Goal: Find contact information: Find contact information

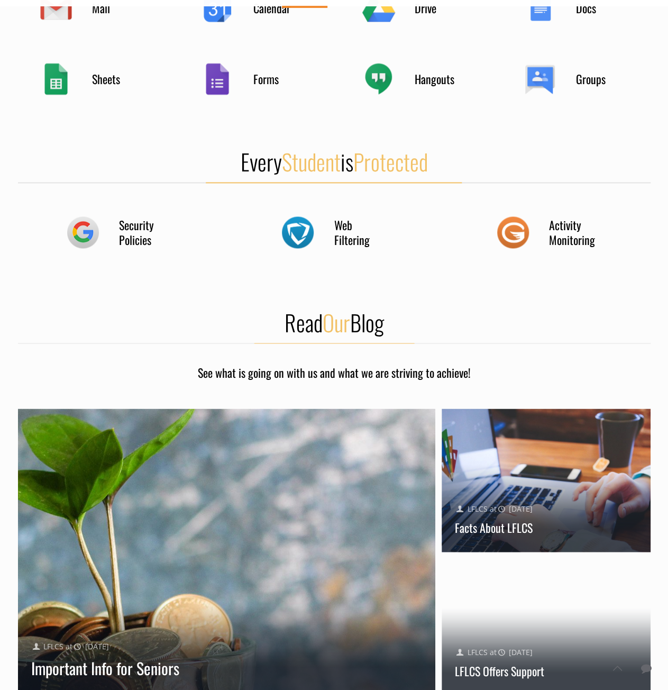
scroll to position [1308, 0]
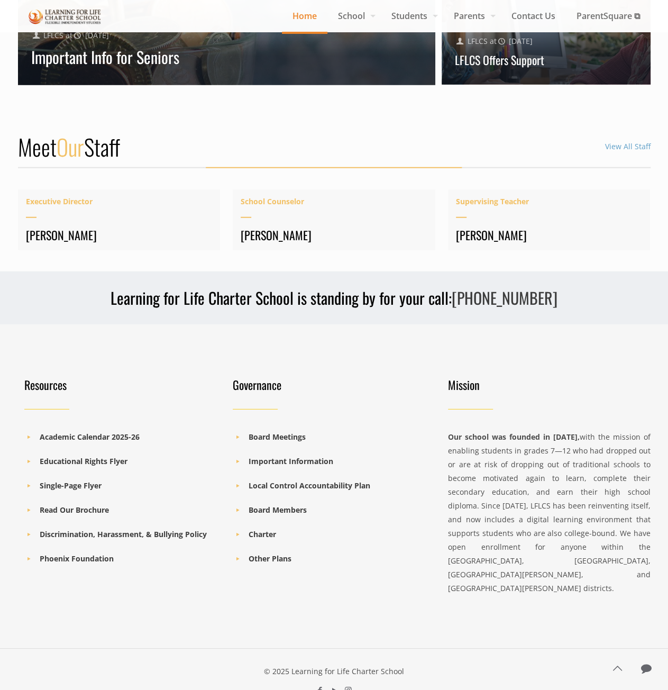
drag, startPoint x: 584, startPoint y: 142, endPoint x: 575, endPoint y: 552, distance: 409.4
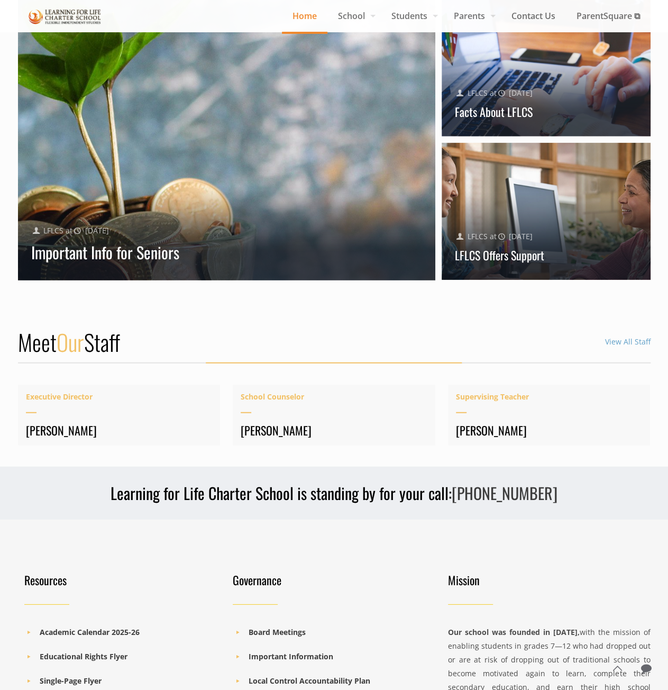
scroll to position [0, 0]
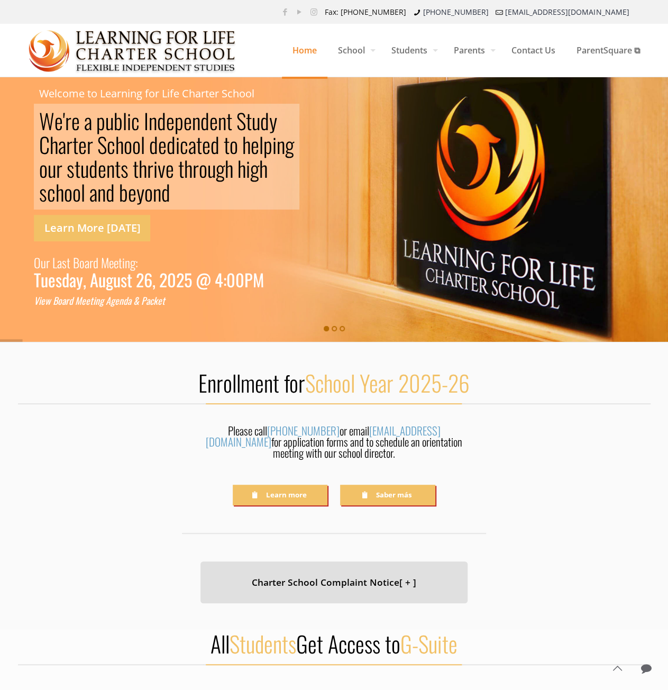
drag, startPoint x: 162, startPoint y: 469, endPoint x: 141, endPoint y: 105, distance: 364.4
click at [531, 52] on span "Contact Us" at bounding box center [533, 50] width 65 height 32
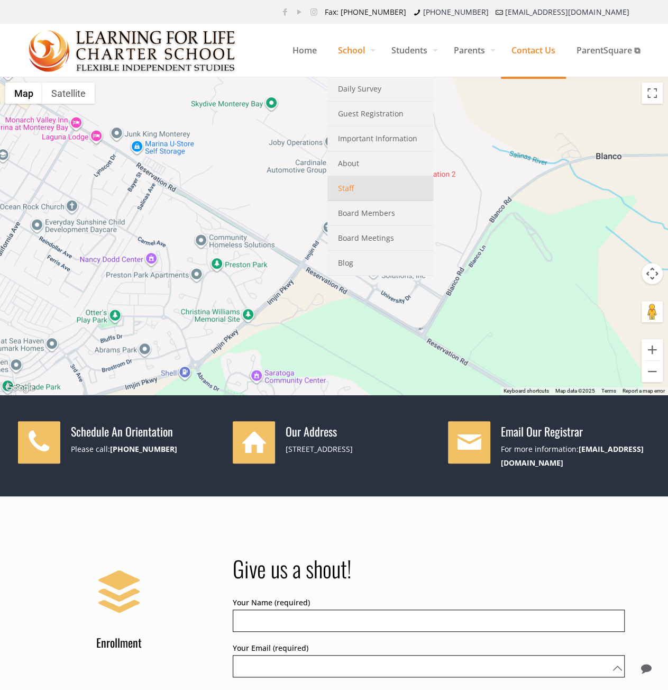
click at [342, 181] on span "Staff" at bounding box center [346, 188] width 16 height 14
